Goal: Complete application form

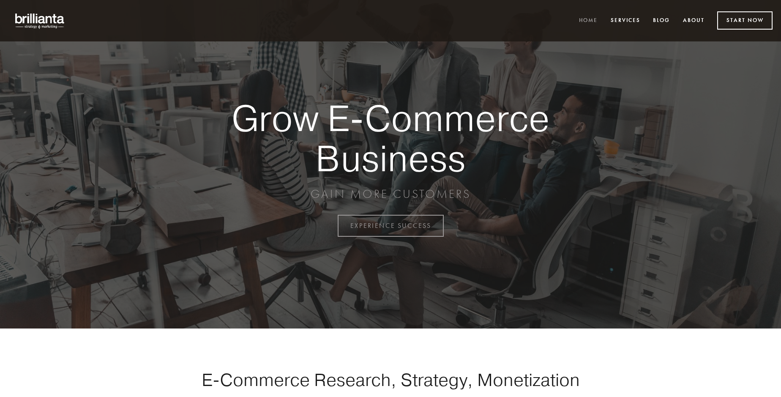
scroll to position [2216, 0]
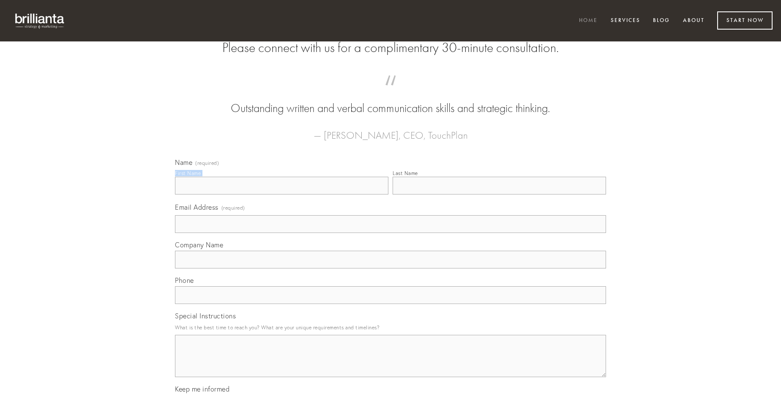
type input "[PERSON_NAME]"
click at [499, 195] on input "Last Name" at bounding box center [500, 186] width 214 height 18
type input "[PERSON_NAME]"
click at [391, 233] on input "Email Address (required)" at bounding box center [390, 224] width 431 height 18
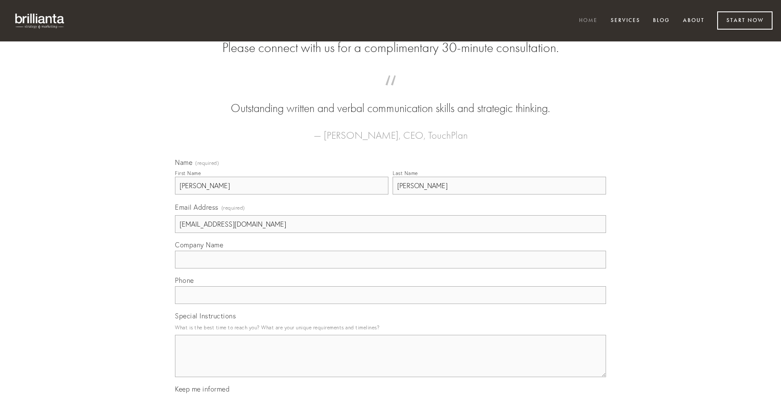
type input "[EMAIL_ADDRESS][DOMAIN_NAME]"
click at [391, 268] on input "Company Name" at bounding box center [390, 260] width 431 height 18
type input "amplexus"
click at [391, 304] on input "text" at bounding box center [390, 295] width 431 height 18
click at [391, 364] on textarea "Special Instructions" at bounding box center [390, 356] width 431 height 42
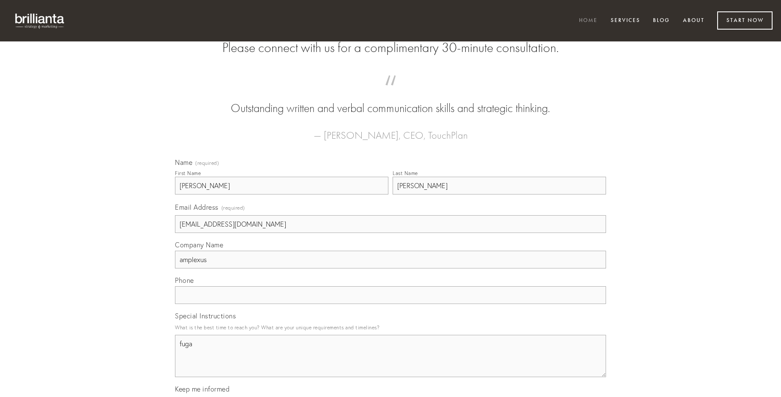
type textarea "fuga"
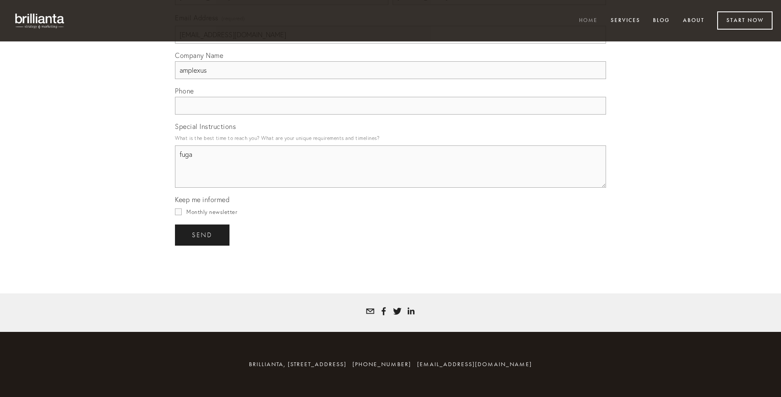
click at [203, 235] on span "send" at bounding box center [202, 235] width 21 height 8
